Goal: Information Seeking & Learning: Learn about a topic

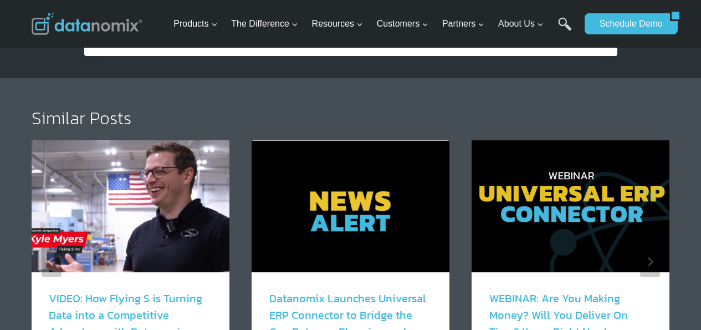
scroll to position [1940, 0]
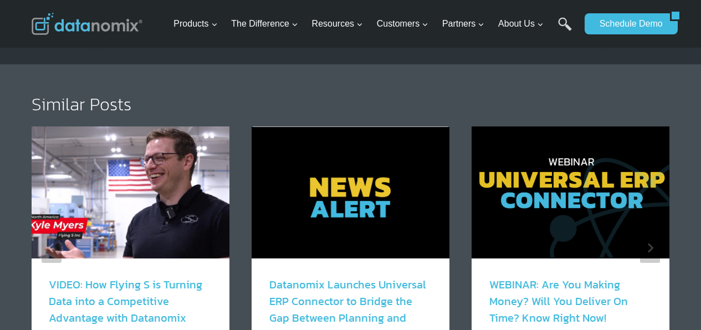
click at [468, 95] on h2 "Similar Posts" at bounding box center [351, 104] width 639 height 18
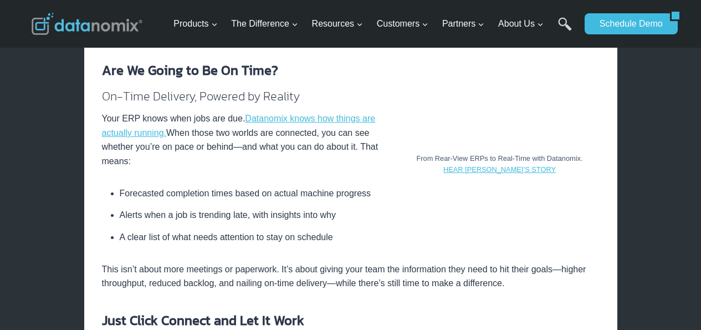
scroll to position [998, 0]
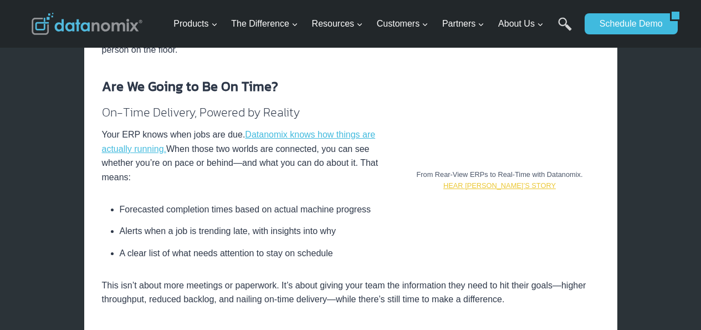
click at [499, 182] on link "HEAR [PERSON_NAME]’S STORY" at bounding box center [499, 185] width 113 height 8
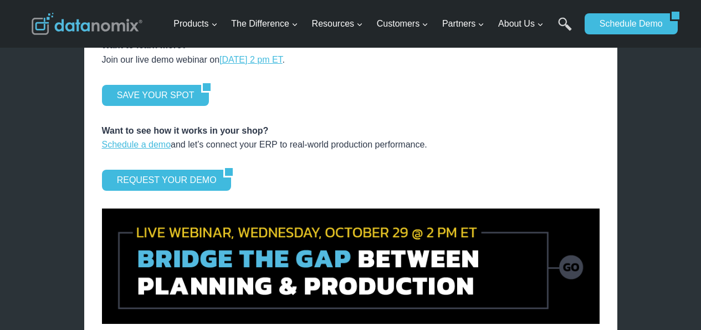
scroll to position [1607, 0]
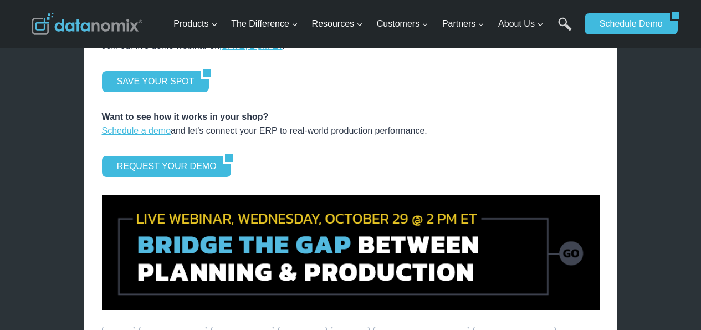
click at [274, 248] on img at bounding box center [351, 252] width 498 height 115
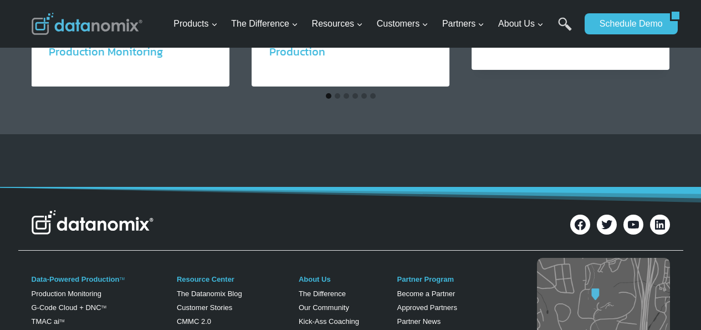
scroll to position [1441, 0]
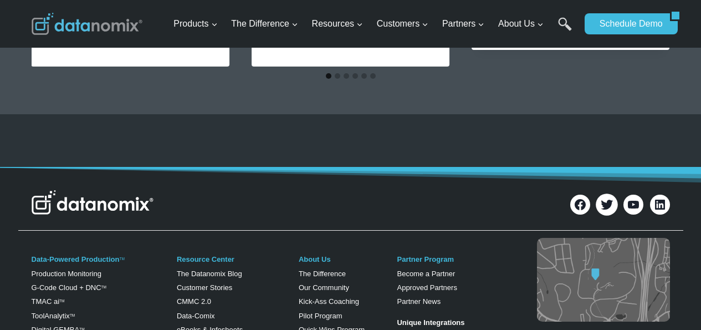
click at [612, 199] on icon at bounding box center [606, 204] width 14 height 14
